Goal: Transaction & Acquisition: Purchase product/service

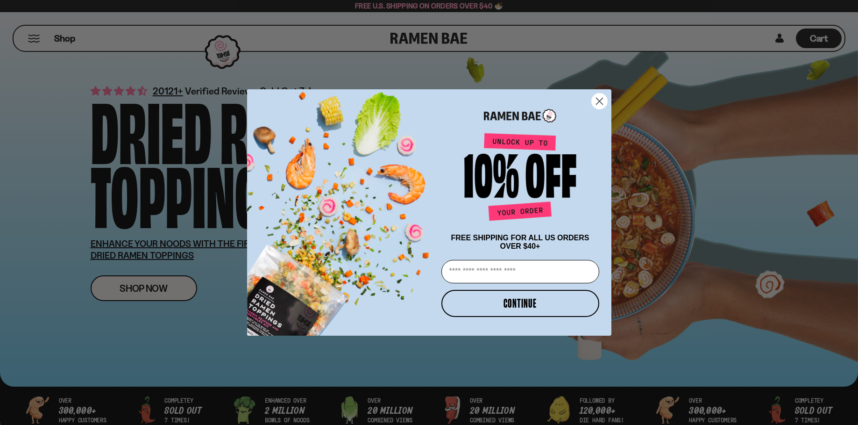
click at [512, 274] on input "Email" at bounding box center [520, 271] width 158 height 23
type input "**********"
click at [508, 309] on button "CONTINUE" at bounding box center [520, 303] width 158 height 27
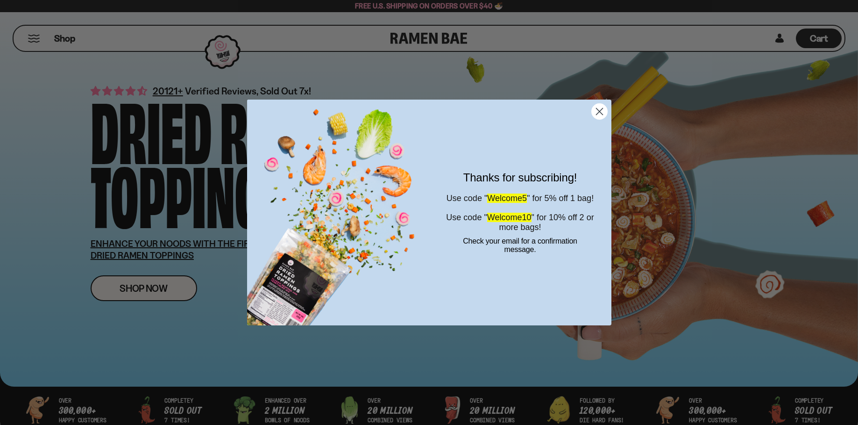
click at [595, 109] on circle "Close dialog" at bounding box center [598, 111] width 15 height 15
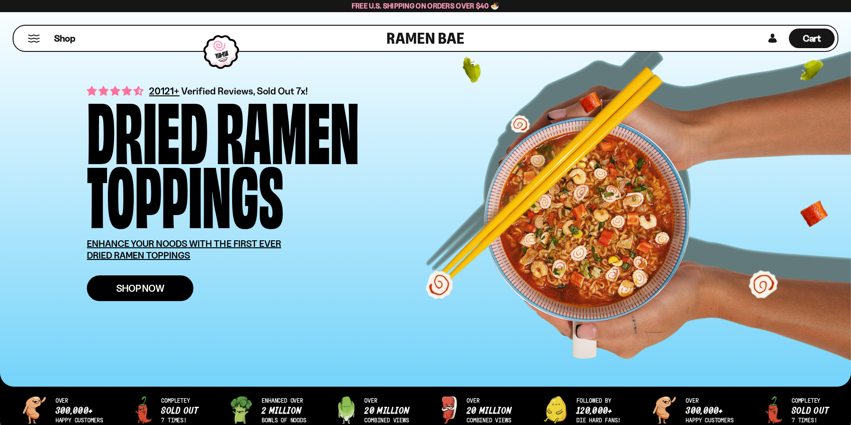
click at [156, 287] on span "Shop Now" at bounding box center [140, 288] width 48 height 10
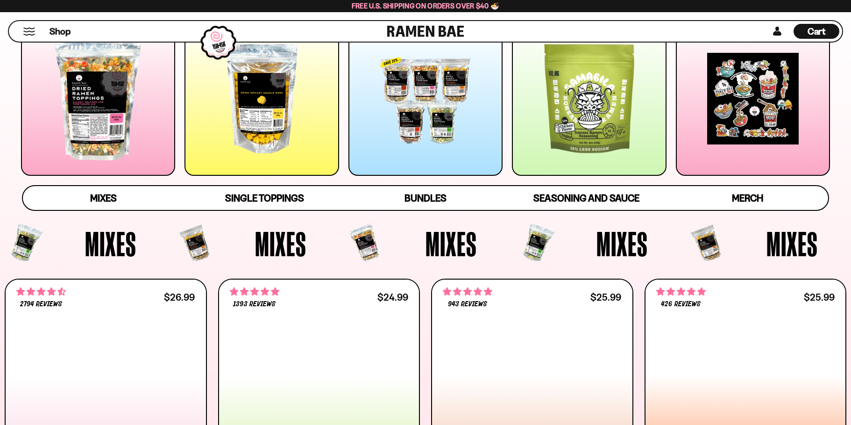
scroll to position [353, 0]
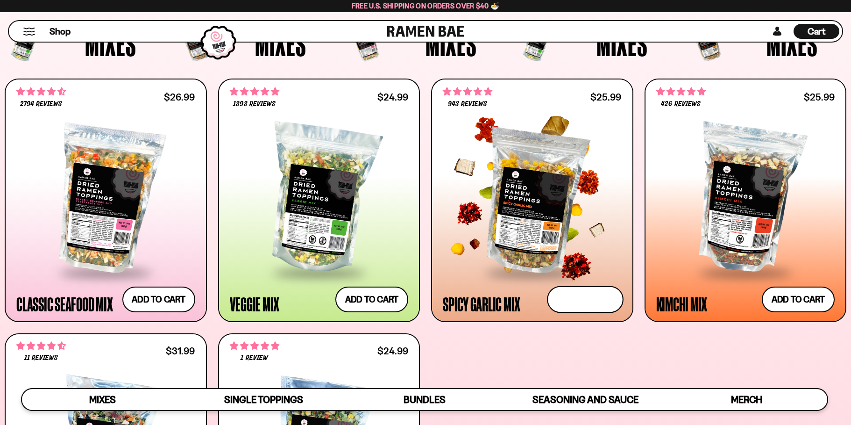
click at [597, 294] on button "Add to cart" at bounding box center [585, 299] width 77 height 27
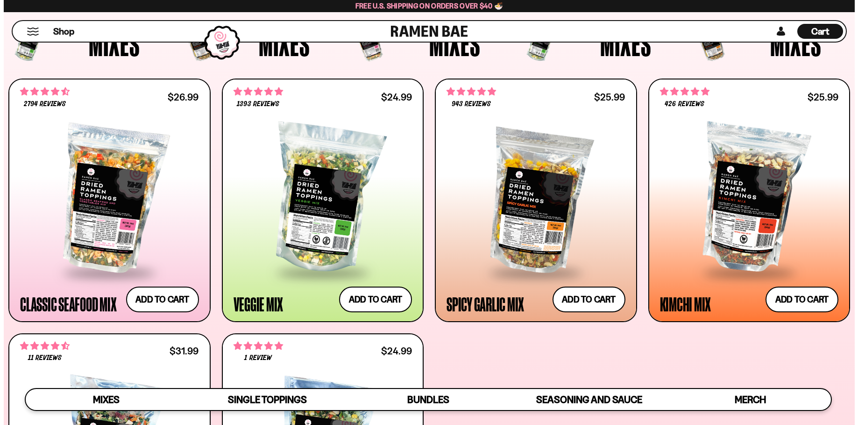
scroll to position [354, 0]
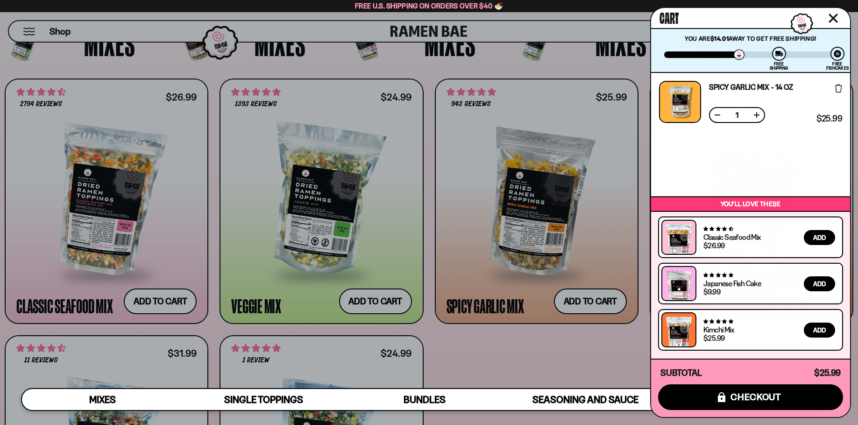
click at [835, 18] on icon "Close cart" at bounding box center [833, 18] width 8 height 8
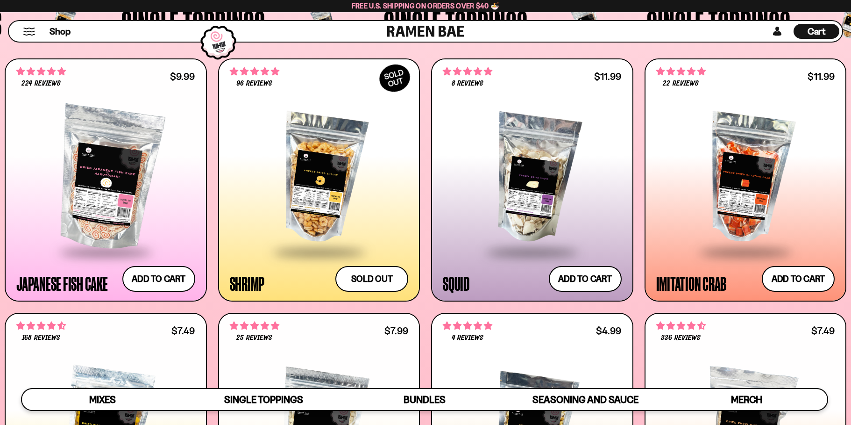
scroll to position [971, 0]
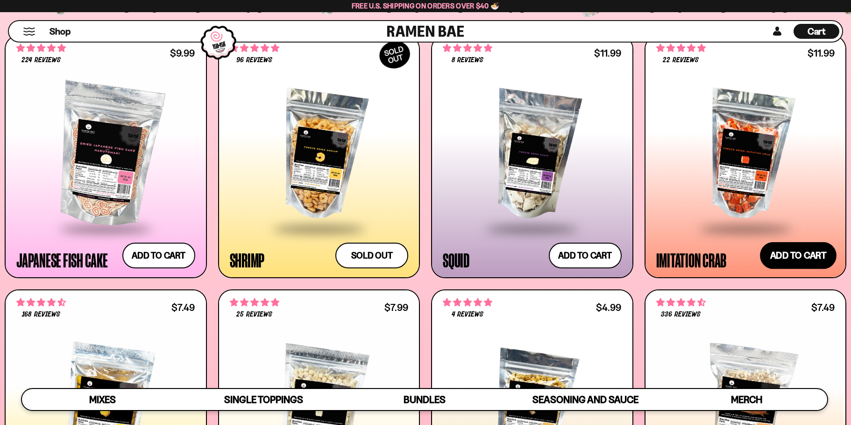
click at [792, 248] on button "Add to cart" at bounding box center [798, 255] width 77 height 27
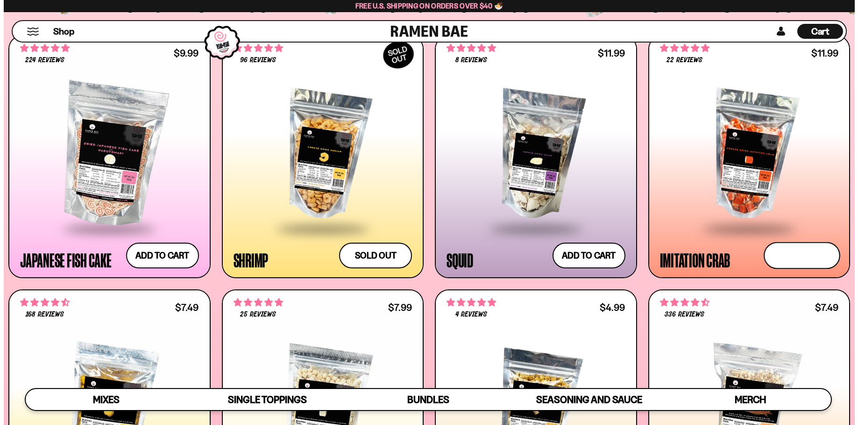
scroll to position [977, 0]
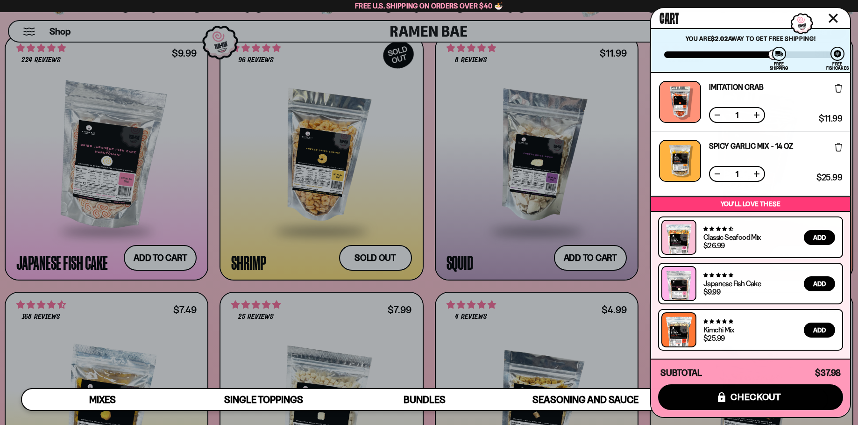
click at [833, 16] on icon "Close cart" at bounding box center [832, 18] width 9 height 9
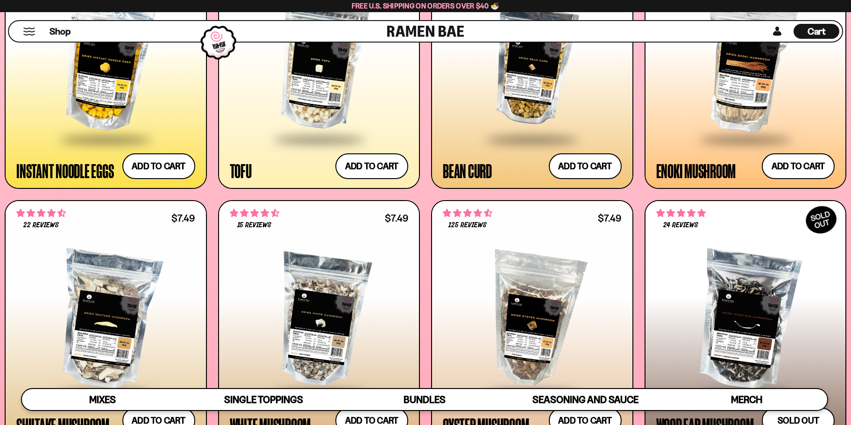
scroll to position [1310, 0]
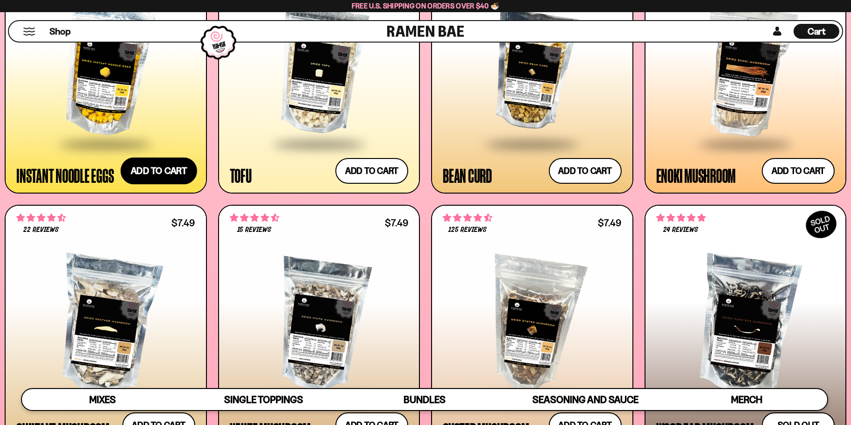
click at [167, 170] on button "Add to cart" at bounding box center [158, 170] width 77 height 27
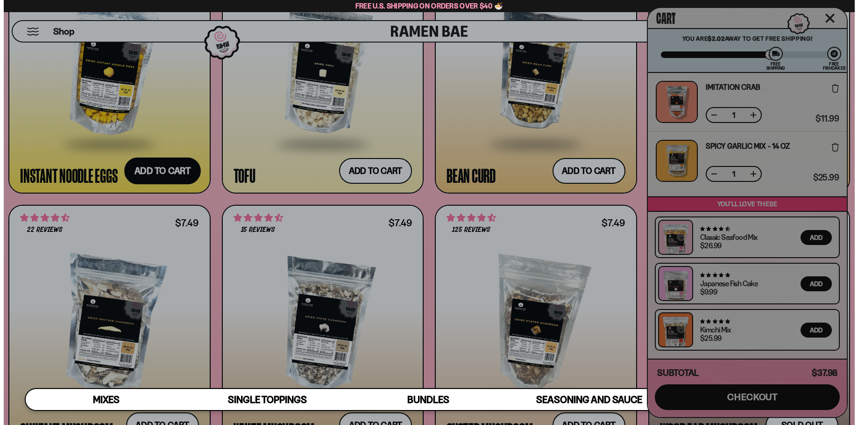
scroll to position [1318, 0]
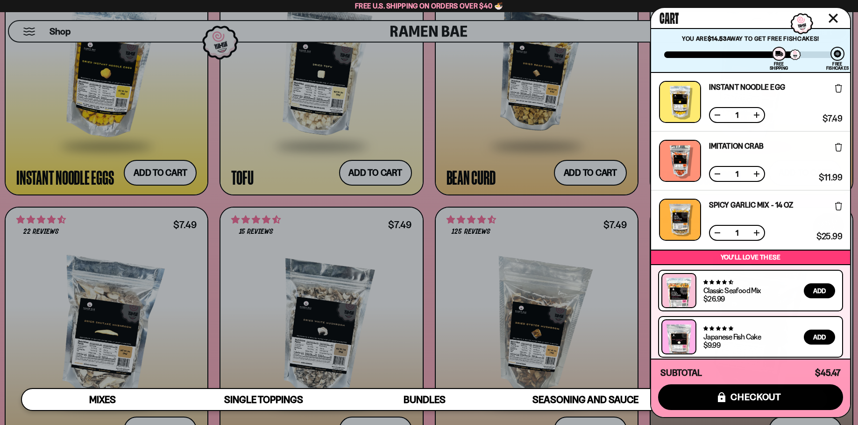
click at [832, 19] on icon "Close cart" at bounding box center [833, 18] width 8 height 8
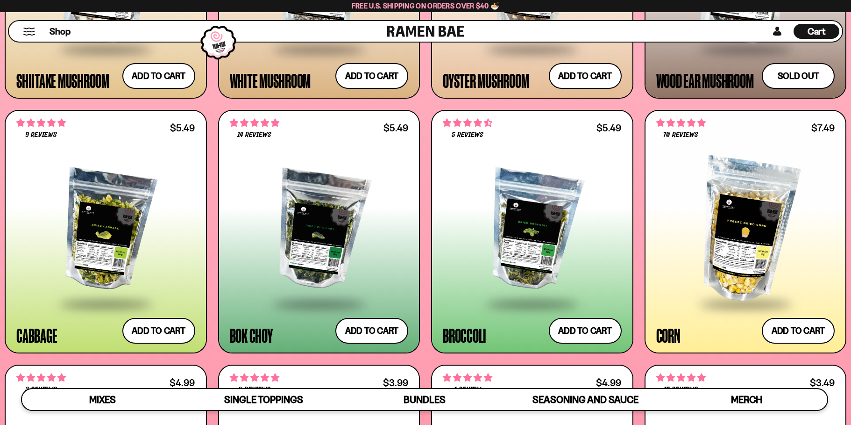
scroll to position [1697, 0]
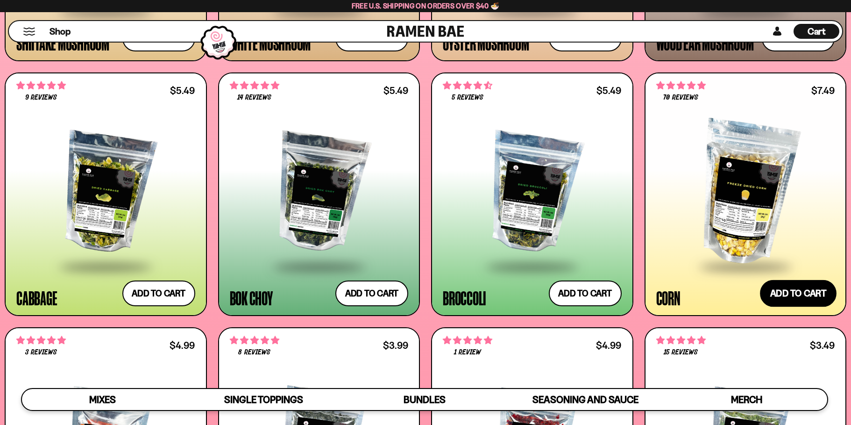
click at [775, 300] on button "Add to cart" at bounding box center [798, 292] width 77 height 27
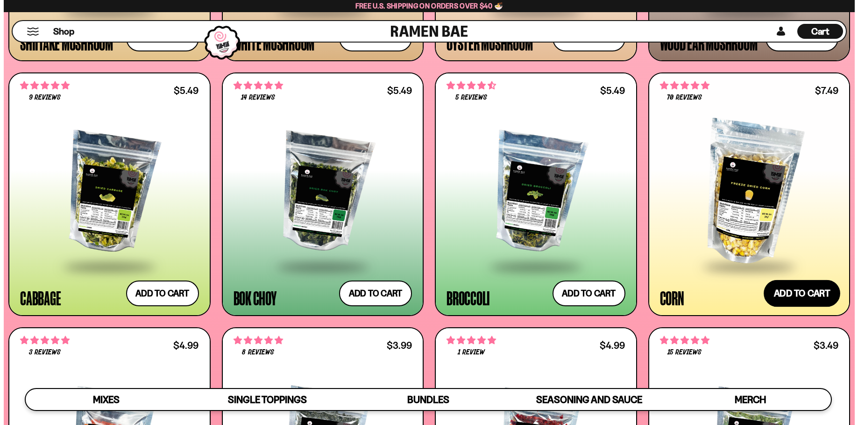
scroll to position [1706, 0]
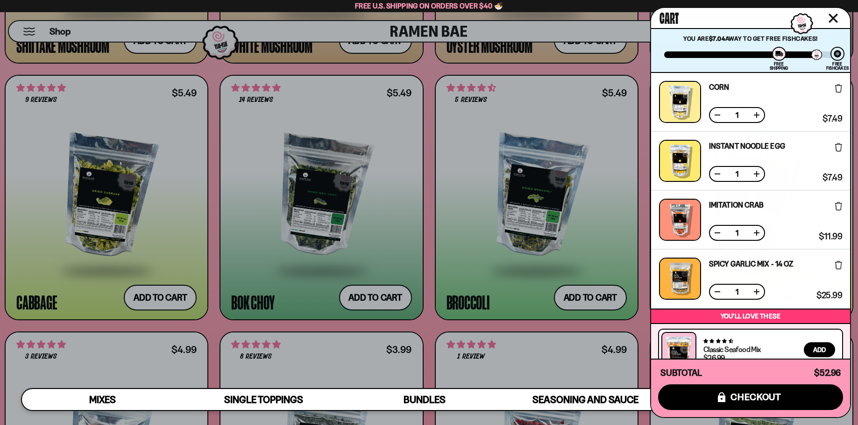
click at [831, 20] on icon "Close cart" at bounding box center [833, 18] width 8 height 8
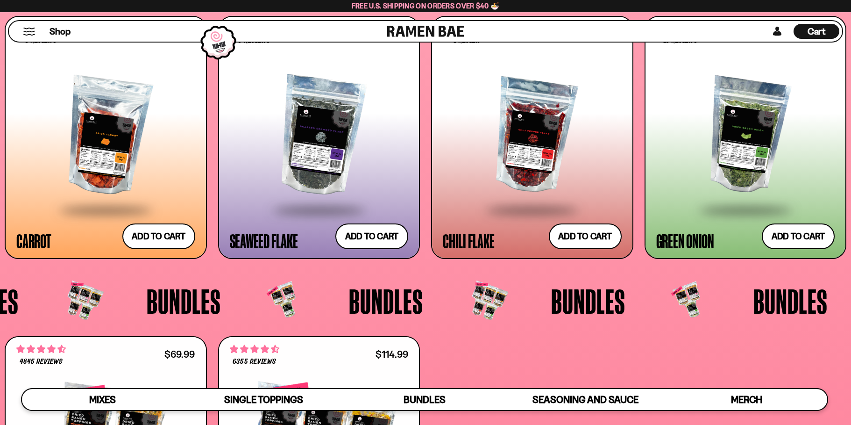
scroll to position [2012, 0]
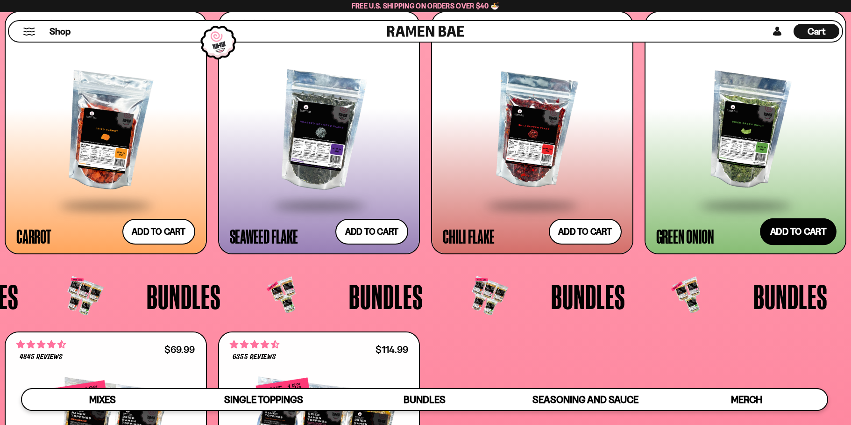
click at [814, 230] on button "Add to cart" at bounding box center [798, 231] width 77 height 27
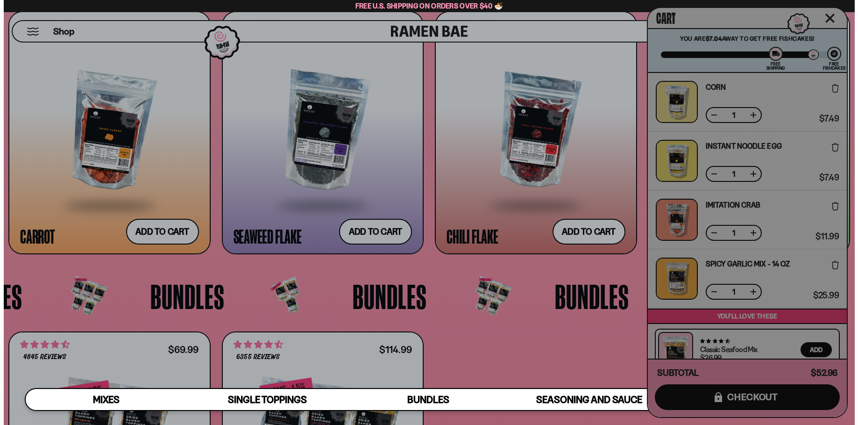
scroll to position [2026, 0]
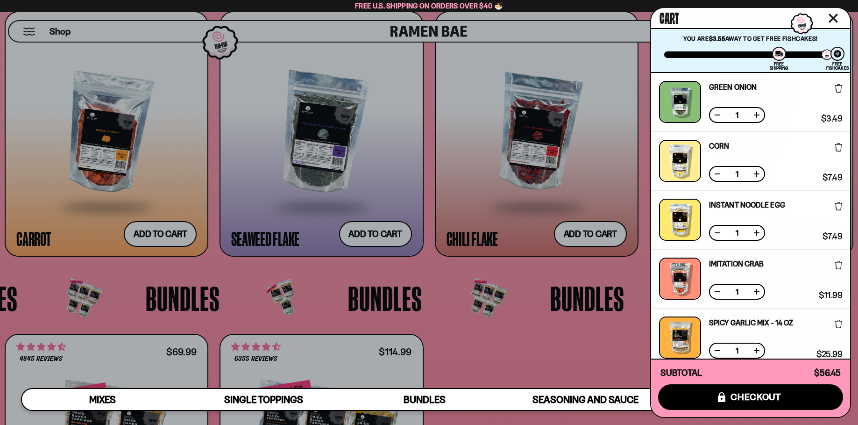
click at [833, 21] on icon "Close cart" at bounding box center [832, 18] width 9 height 9
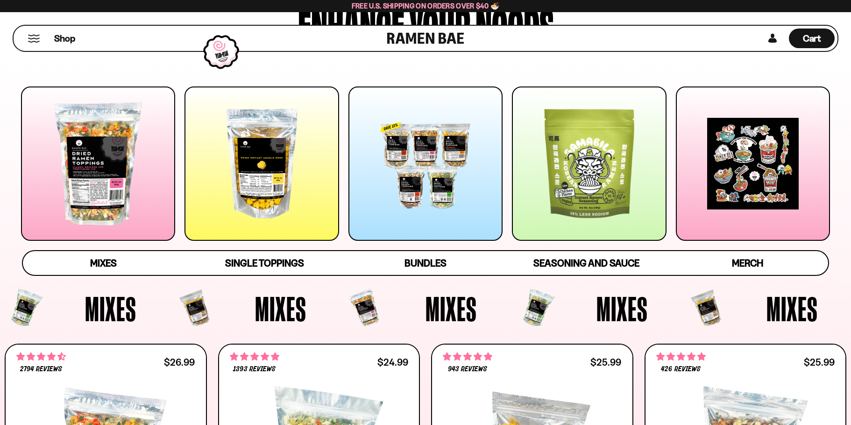
scroll to position [51, 0]
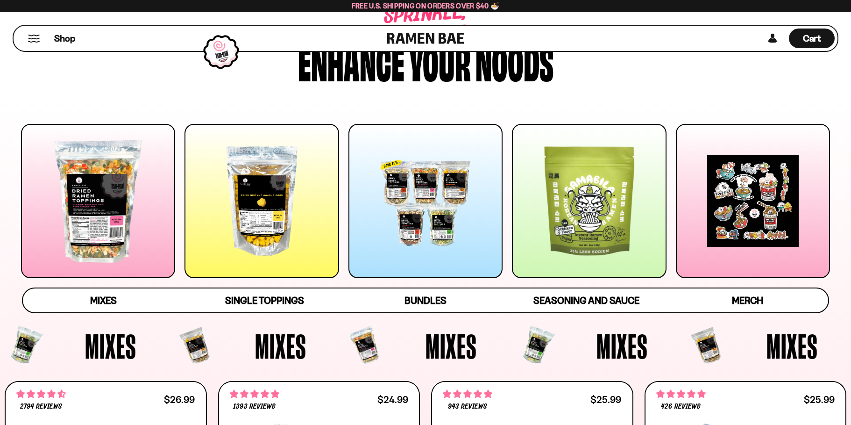
click at [285, 191] on div at bounding box center [261, 201] width 154 height 154
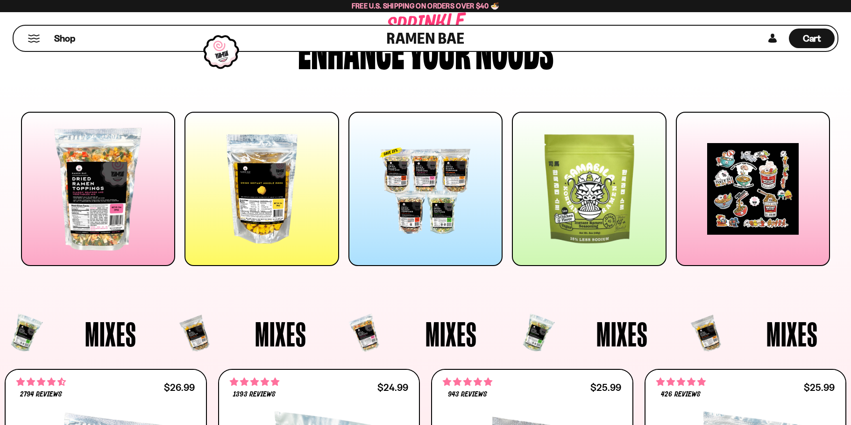
scroll to position [0, 0]
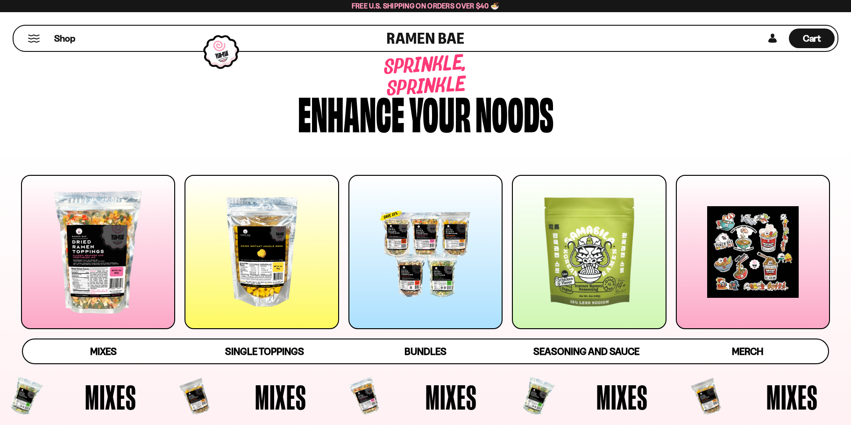
click at [621, 297] on div at bounding box center [589, 252] width 154 height 154
click at [811, 42] on span "Cart" at bounding box center [812, 38] width 18 height 11
